Goal: Task Accomplishment & Management: Manage account settings

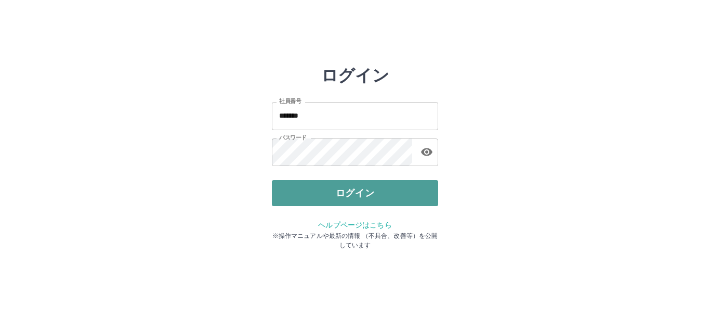
click at [353, 199] on button "ログイン" at bounding box center [355, 193] width 166 height 26
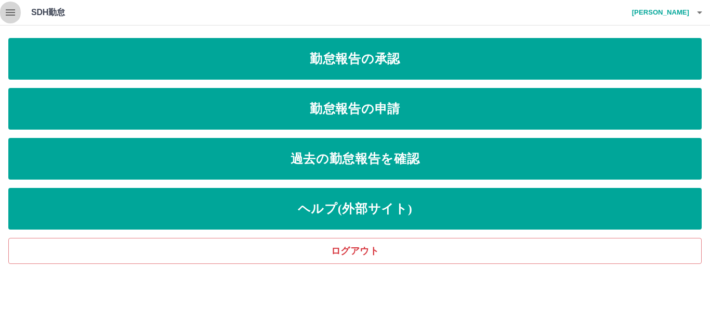
click at [6, 12] on icon "button" at bounding box center [10, 12] width 9 height 6
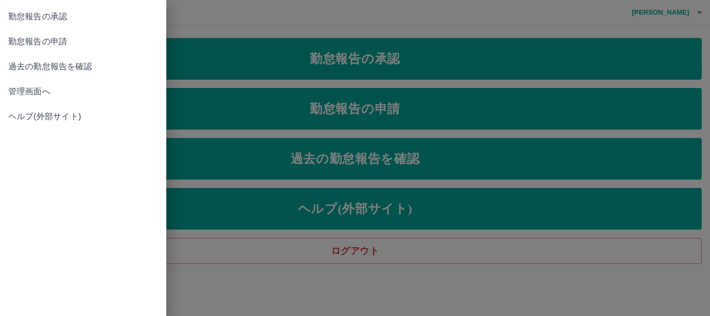
click at [40, 94] on span "管理画面へ" at bounding box center [83, 91] width 150 height 12
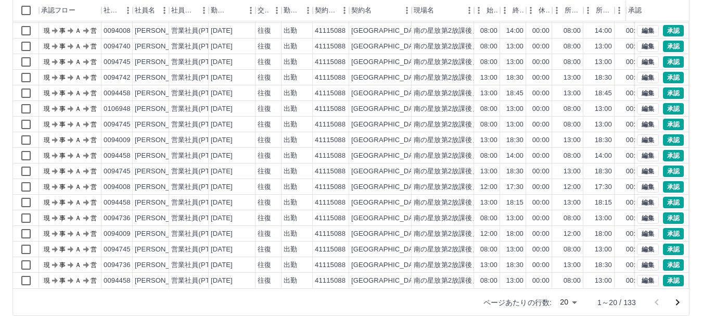
scroll to position [124, 0]
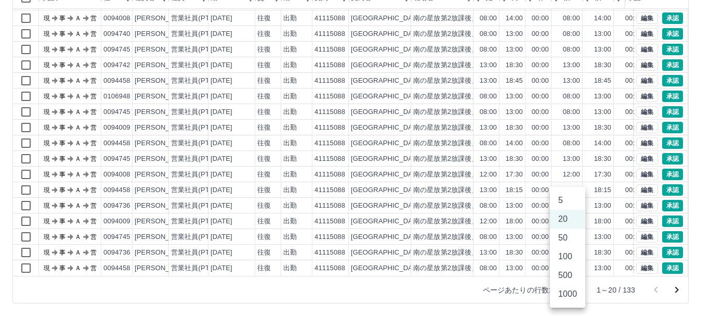
click at [571, 287] on body "SDH勤怠 松本　麻友美 勤務実績承認 前月 2025年08月 次月 今月 月選択 承認モード 削除モード 一括承認 列一覧 0 フィルター 行間隔 エクスポ…" at bounding box center [355, 95] width 710 height 439
click at [567, 274] on li "500" at bounding box center [567, 275] width 35 height 19
type input "***"
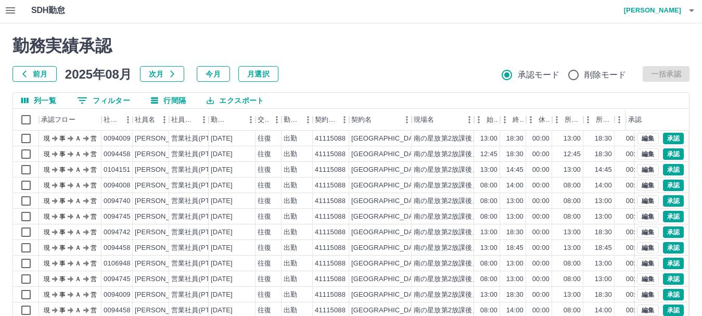
scroll to position [0, 0]
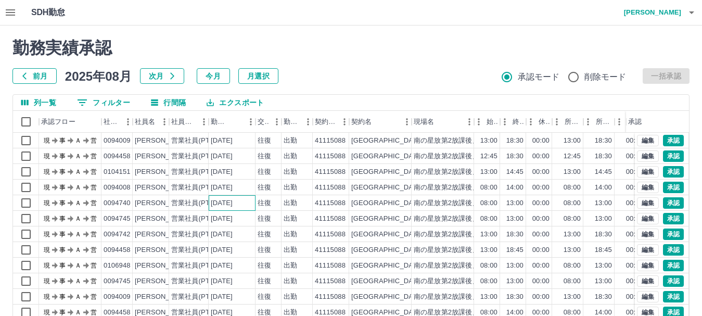
click at [251, 205] on div "2025-08-25" at bounding box center [232, 203] width 47 height 16
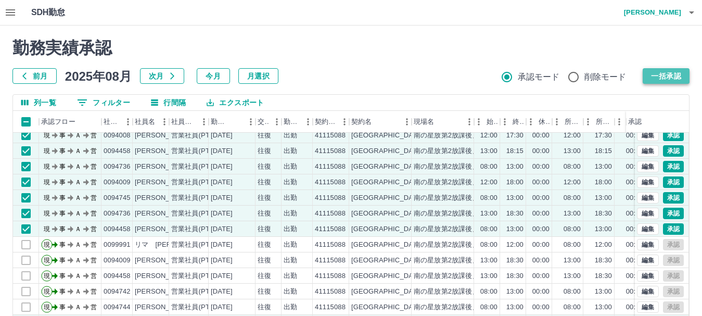
click at [660, 74] on button "一括承認" at bounding box center [665, 76] width 47 height 16
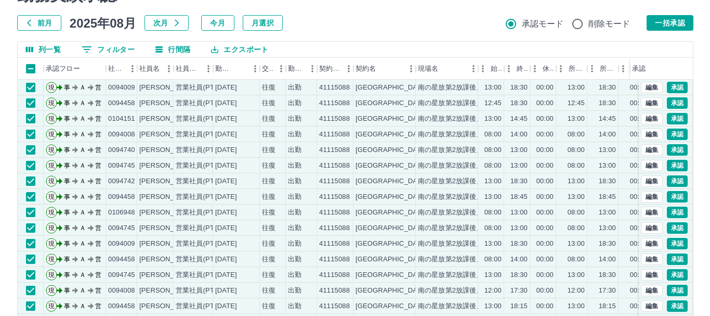
scroll to position [0, 0]
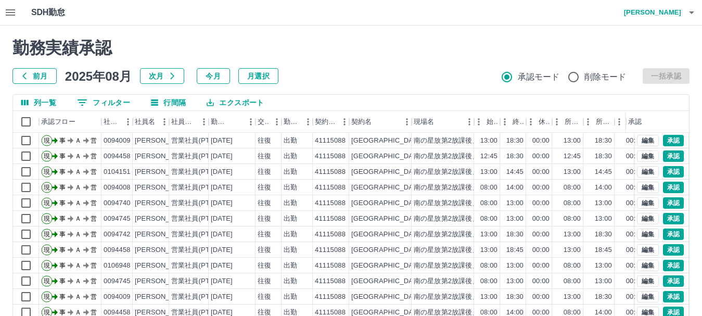
click at [690, 9] on icon "button" at bounding box center [691, 12] width 12 height 12
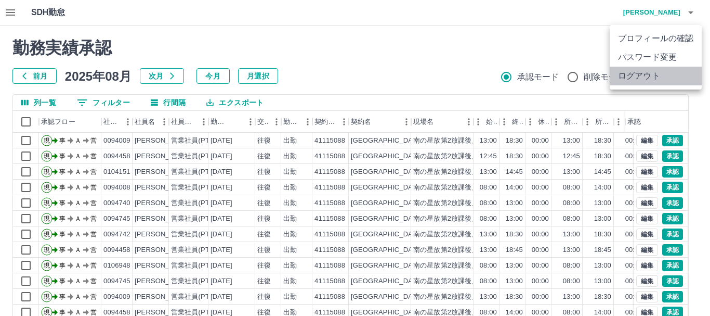
click at [644, 77] on li "ログアウト" at bounding box center [656, 76] width 92 height 19
